Goal: Check status: Check status

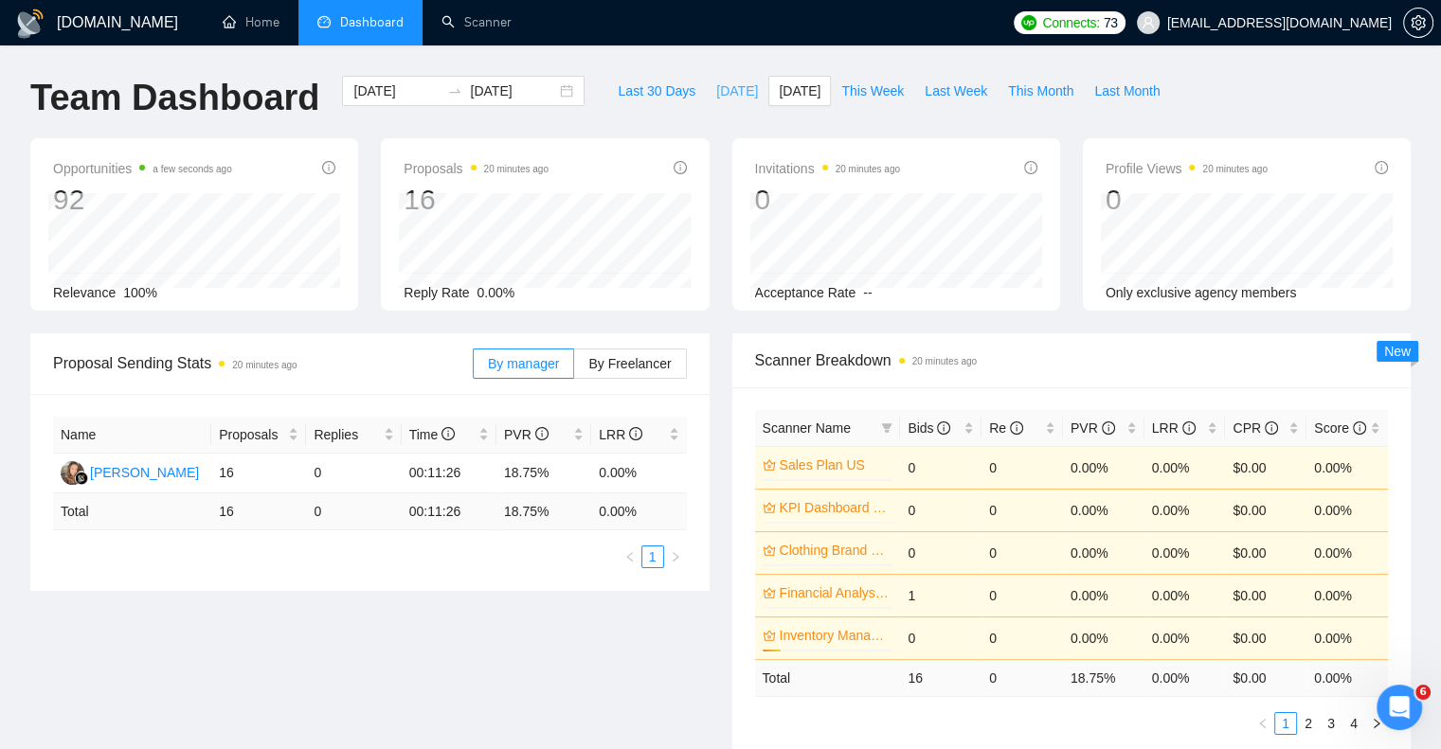
click at [716, 87] on span "[DATE]" at bounding box center [737, 91] width 42 height 21
type input "2025-09-19"
click at [716, 86] on span "[DATE]" at bounding box center [737, 91] width 42 height 21
click at [779, 84] on span "[DATE]" at bounding box center [800, 91] width 42 height 21
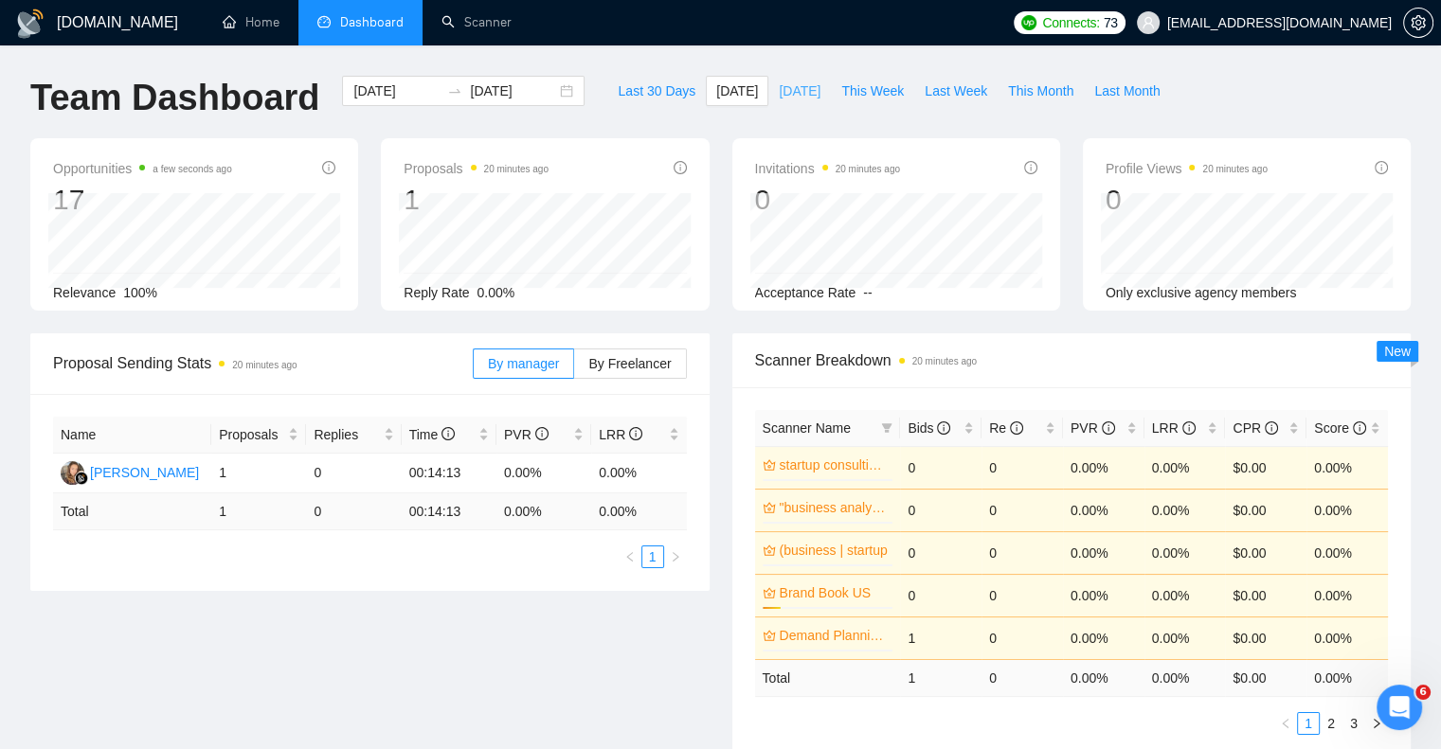
type input "[DATE]"
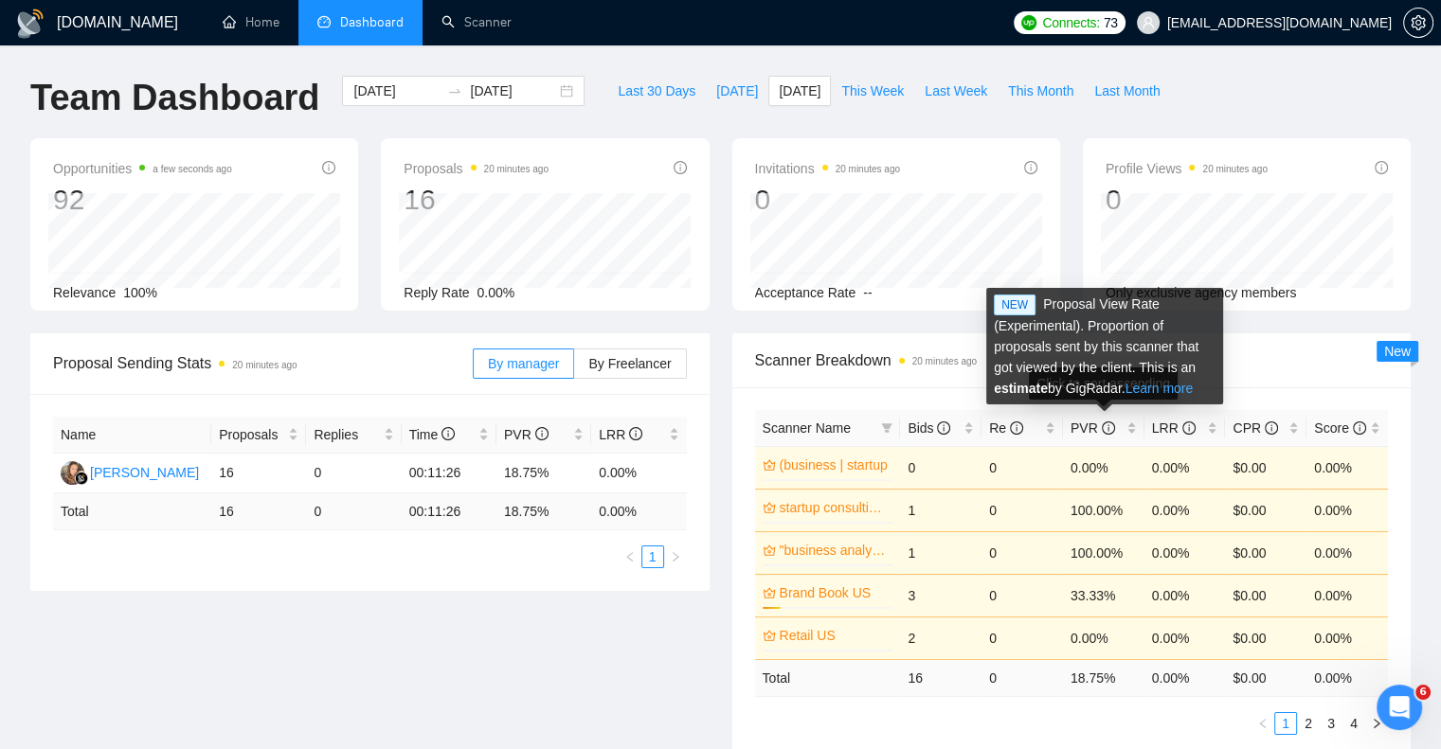
click at [1159, 391] on link "Learn more" at bounding box center [1159, 388] width 68 height 15
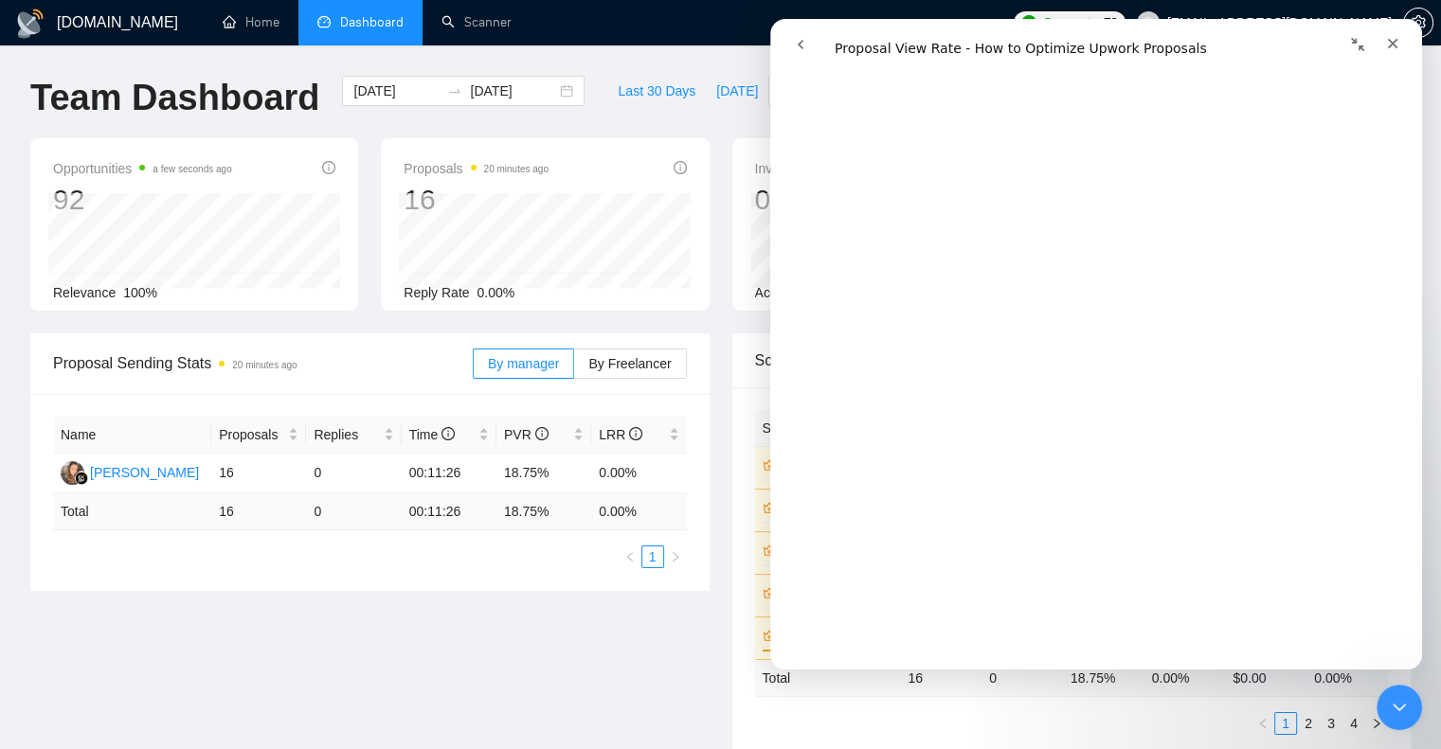
scroll to position [1516, 0]
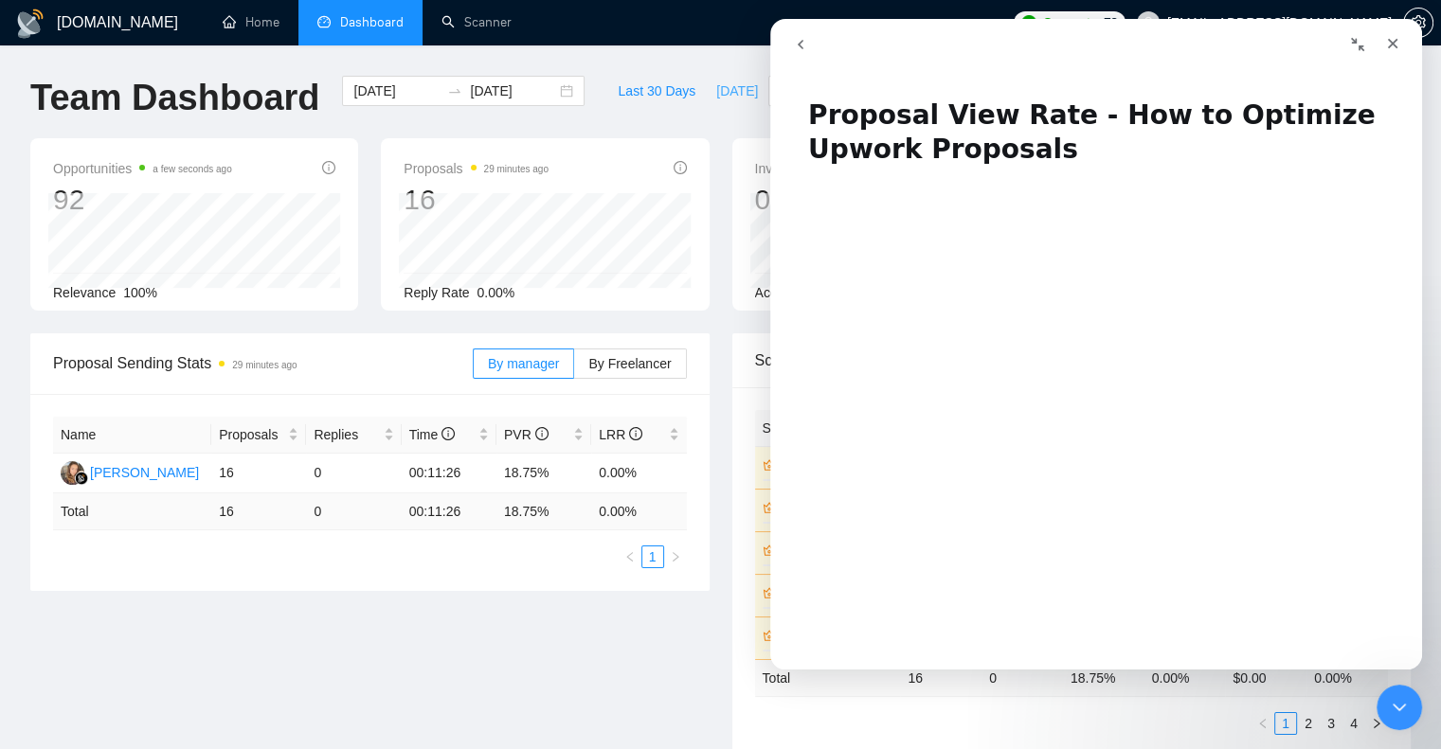
click at [716, 96] on span "[DATE]" at bounding box center [737, 91] width 42 height 21
type input "2025-09-19"
click at [1388, 46] on icon "Close" at bounding box center [1392, 43] width 15 height 15
